Goal: Find specific page/section: Find specific page/section

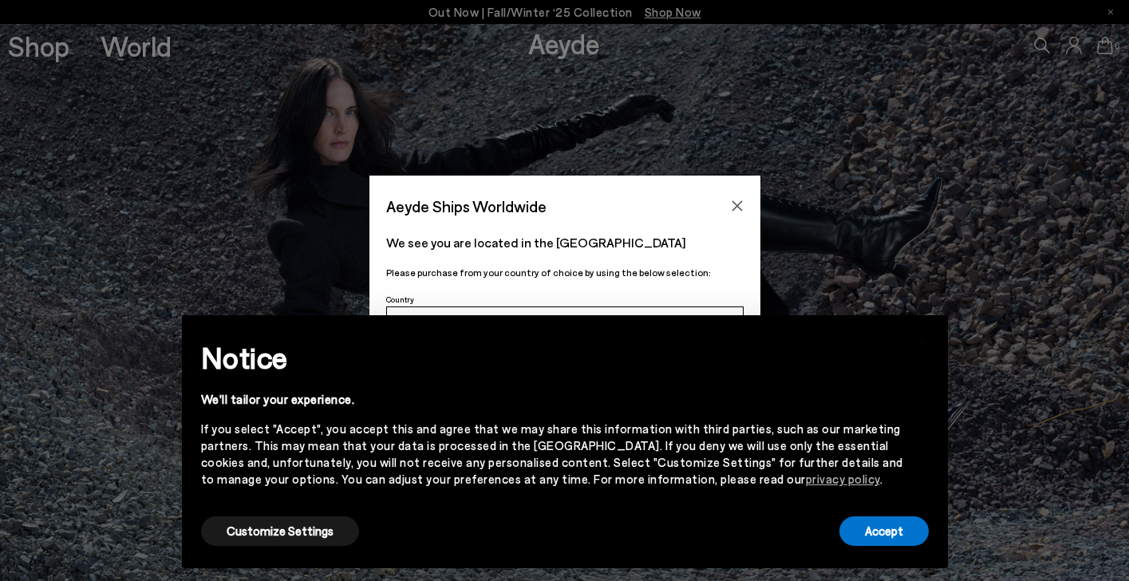
scroll to position [2585, 0]
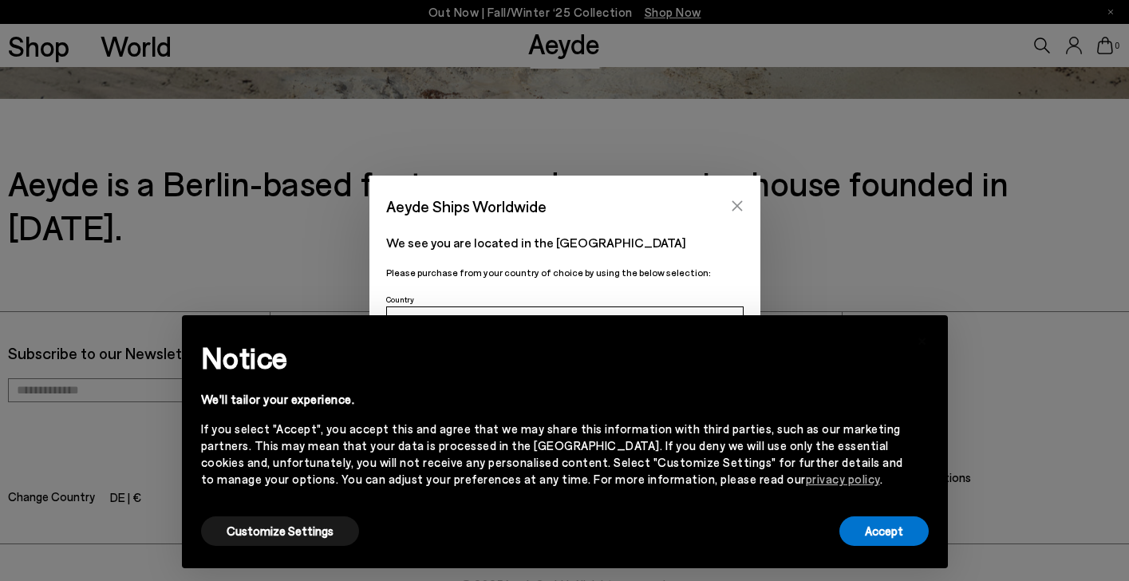
click at [733, 211] on icon "Close" at bounding box center [737, 205] width 13 height 13
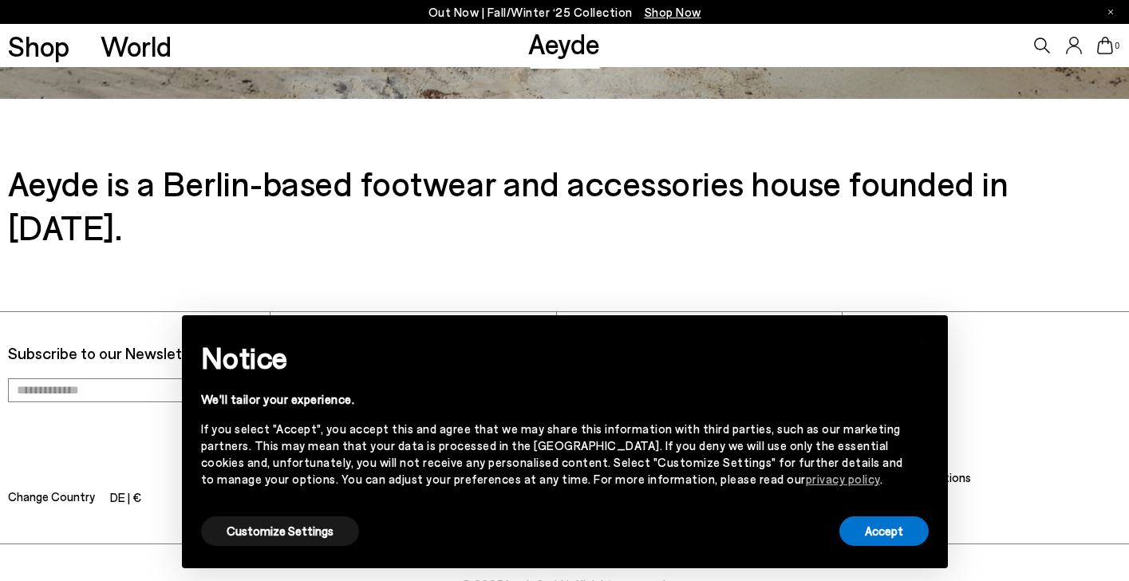
click at [853, 514] on div "Accept" at bounding box center [883, 531] width 89 height 36
click at [859, 519] on button "Accept" at bounding box center [883, 531] width 89 height 30
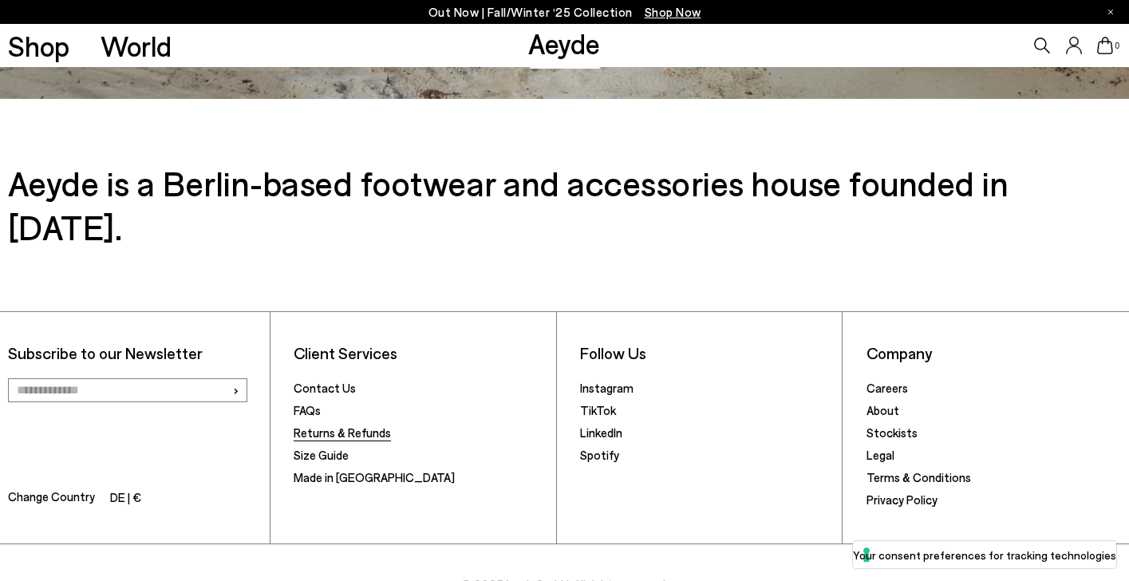
click at [378, 425] on link "Returns & Refunds" at bounding box center [342, 432] width 97 height 14
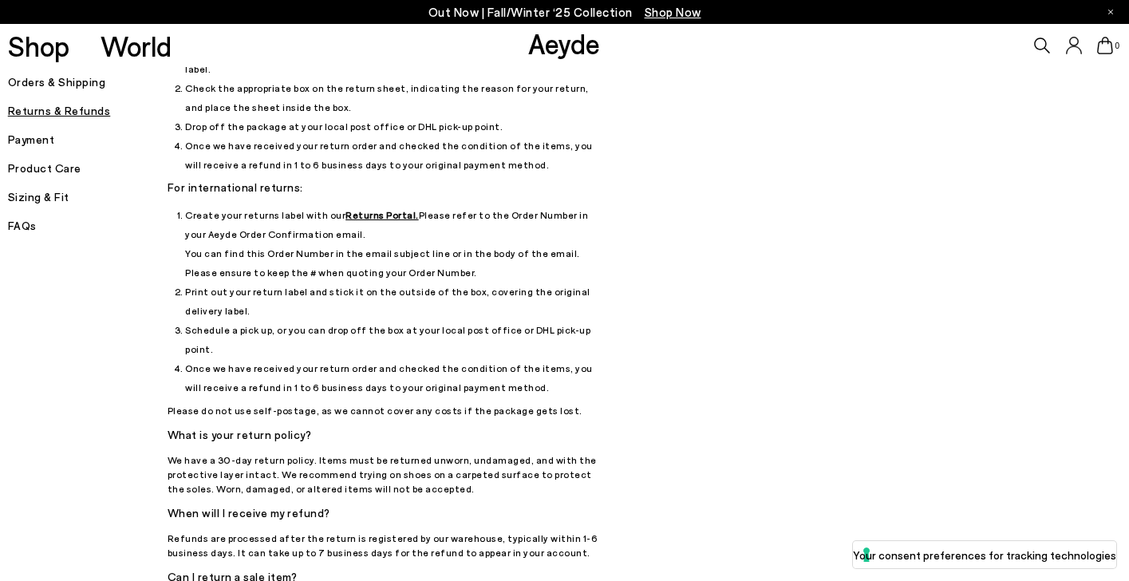
scroll to position [168, 0]
click at [380, 207] on u "Returns Portal." at bounding box center [381, 212] width 73 height 11
